Goal: Find specific fact: Find specific fact

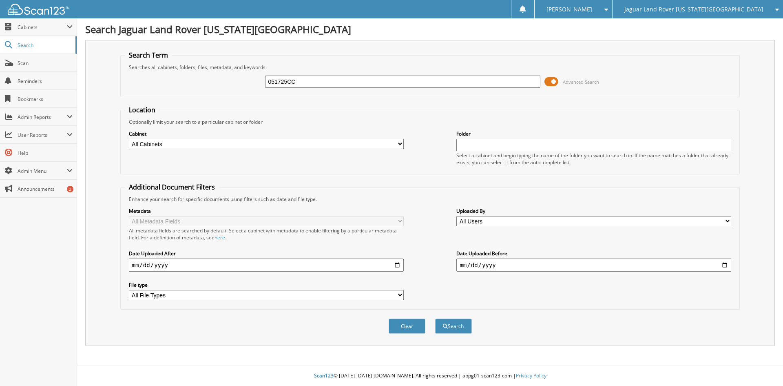
type input "051725CC"
click at [435, 318] on button "Search" at bounding box center [453, 325] width 37 height 15
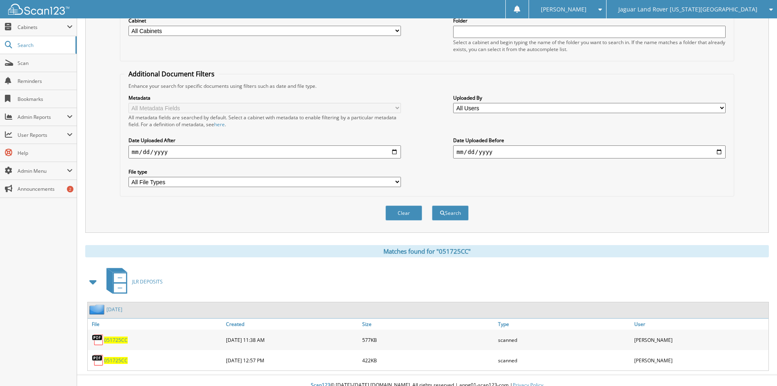
scroll to position [123, 0]
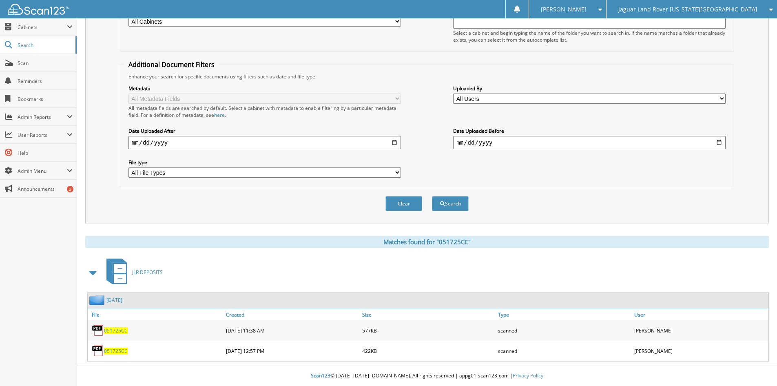
click at [117, 331] on span "051725CC" at bounding box center [116, 330] width 24 height 7
click at [116, 351] on span "051725CC" at bounding box center [116, 350] width 24 height 7
